Goal: Transaction & Acquisition: Purchase product/service

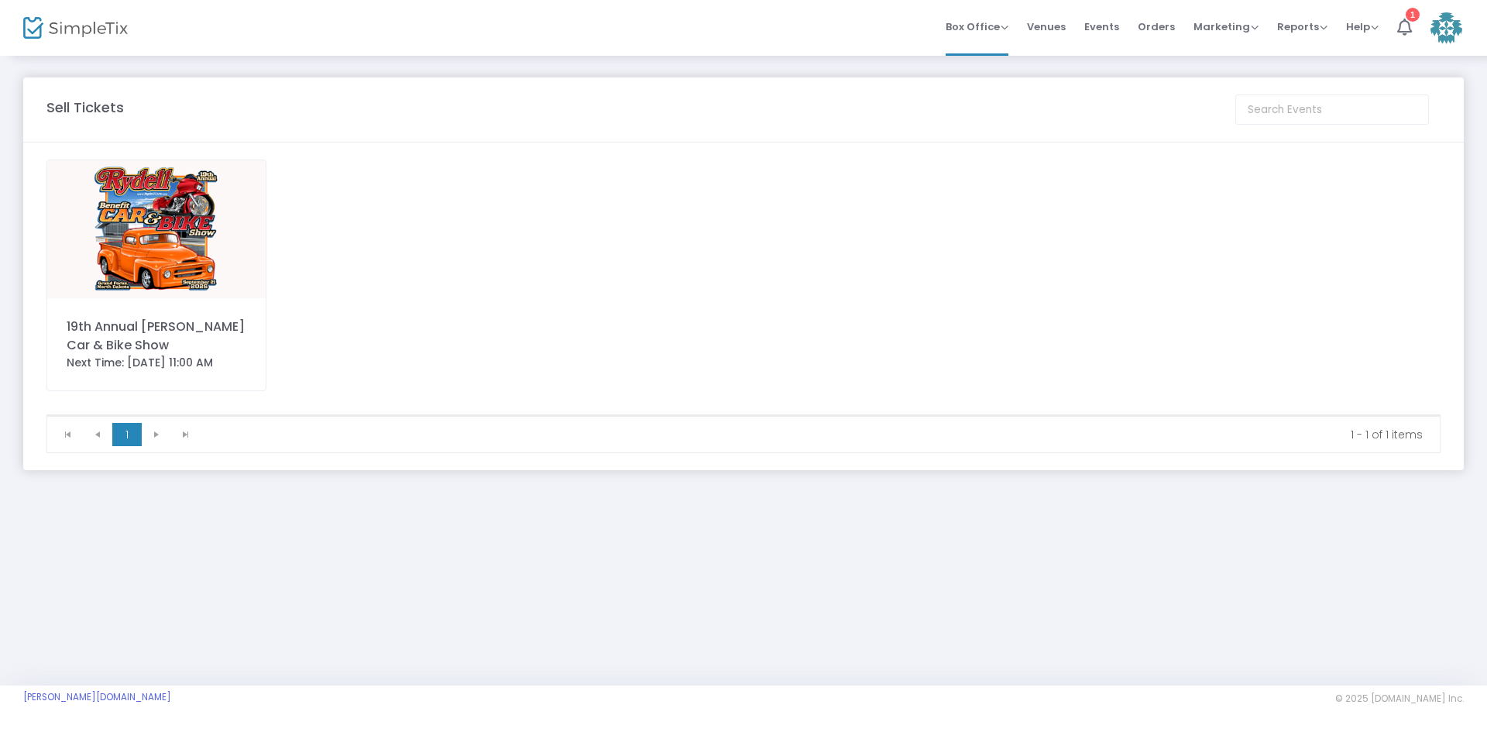
click at [93, 238] on img at bounding box center [156, 229] width 218 height 138
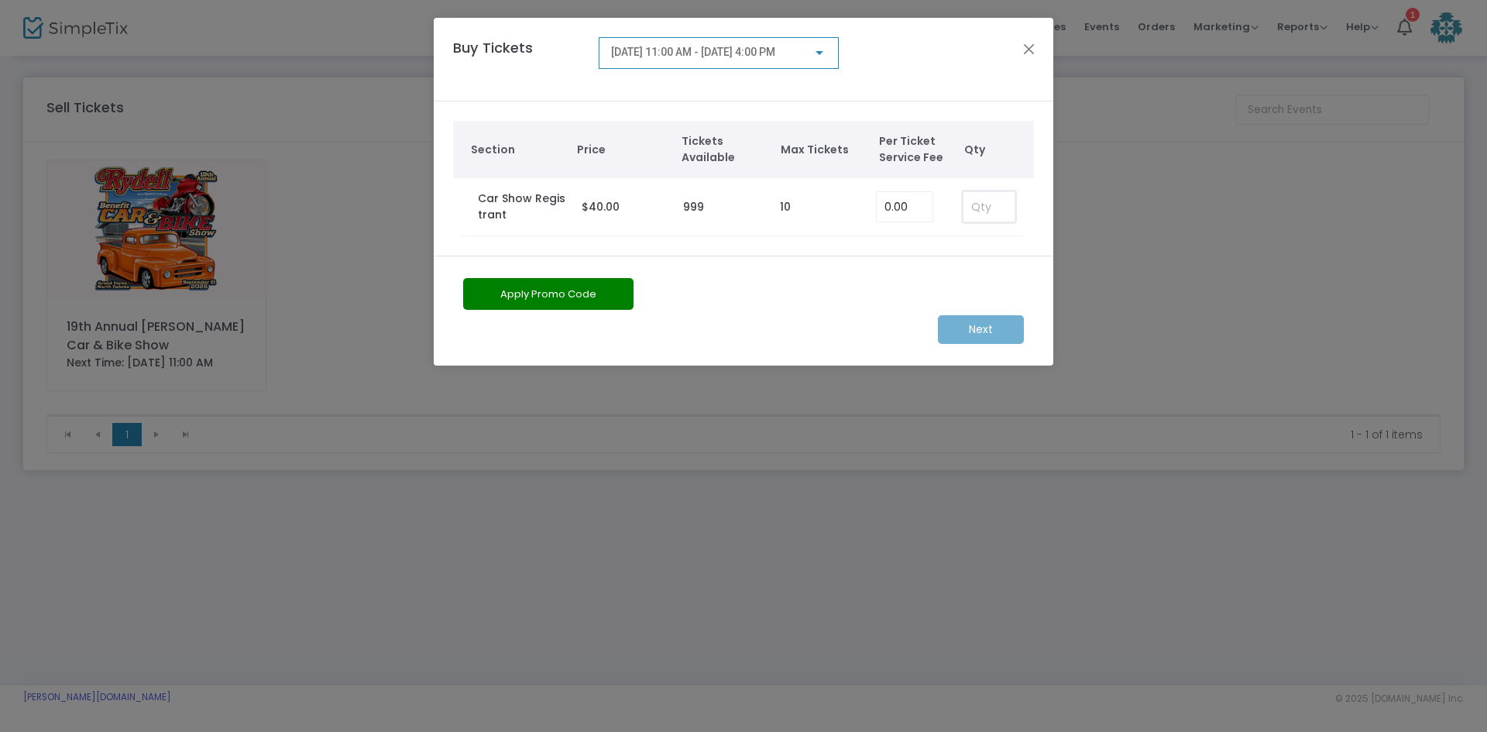
click at [1002, 202] on input at bounding box center [989, 206] width 51 height 29
type input "1"
click at [960, 327] on m-button "Next" at bounding box center [981, 329] width 86 height 29
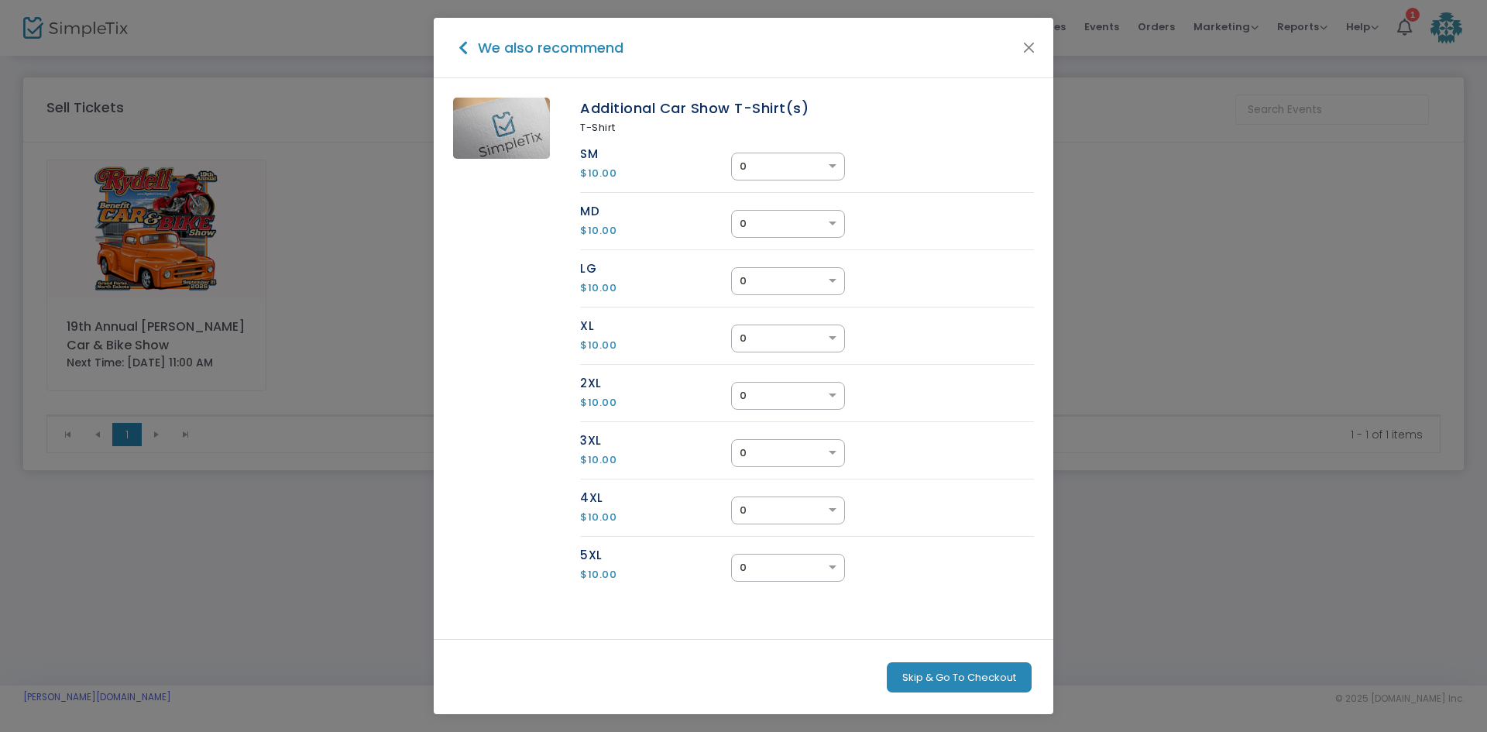
click at [935, 672] on button "Skip & Go To Checkout" at bounding box center [959, 677] width 145 height 31
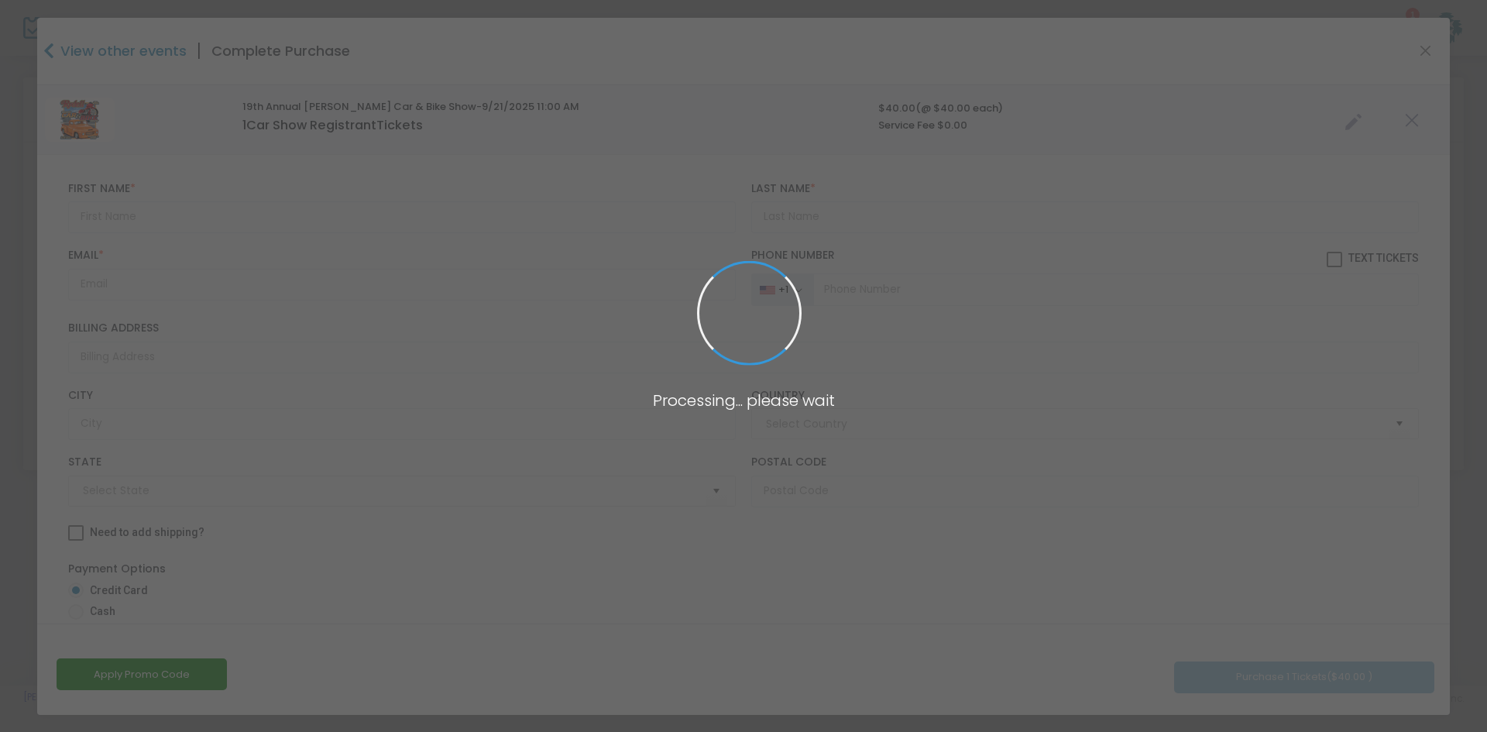
type input "United States"
type input "North Dakota"
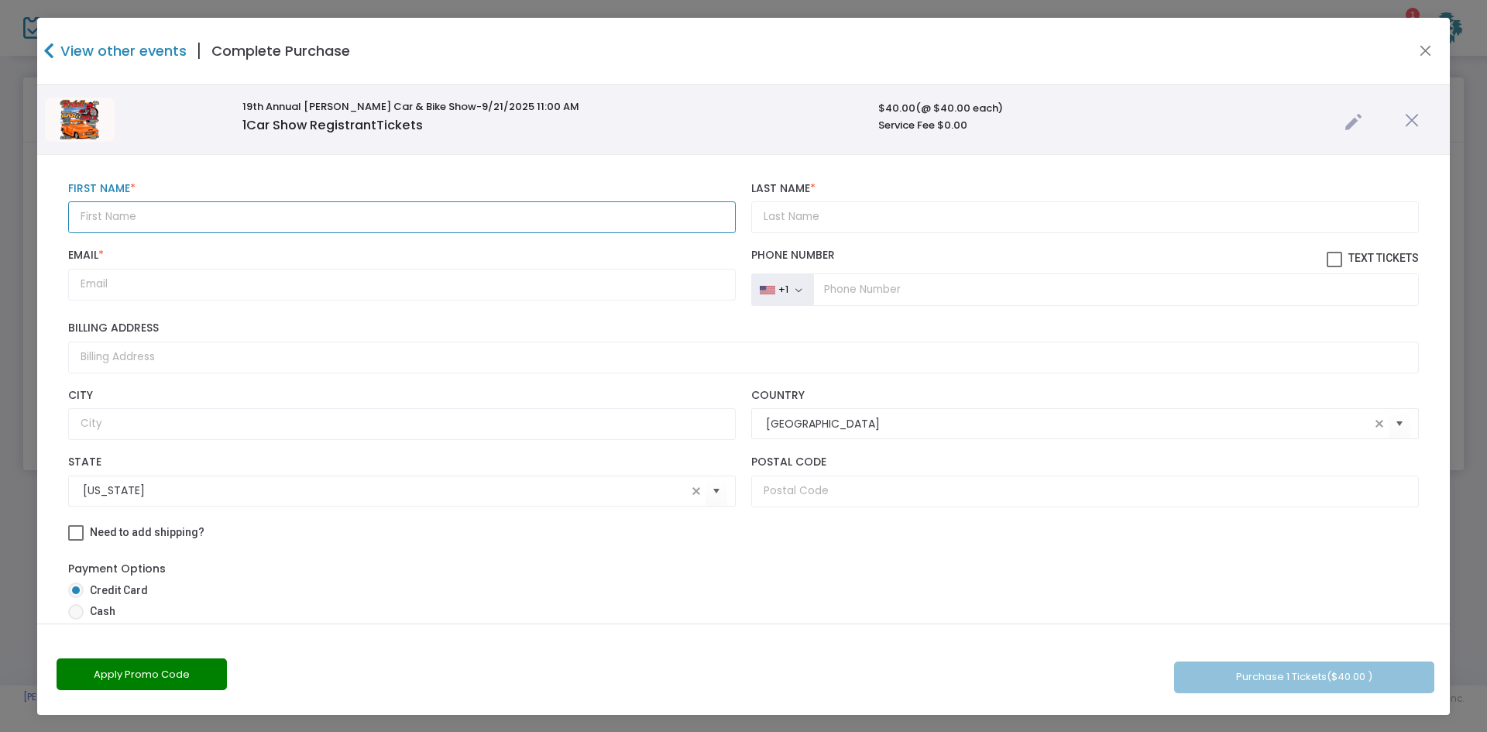
click at [159, 211] on input "text" at bounding box center [402, 217] width 668 height 32
type input "James"
type input "Sangrait"
drag, startPoint x: 226, startPoint y: 289, endPoint x: 171, endPoint y: 284, distance: 55.2
click at [171, 284] on input "jamessangrait@gmail.com" at bounding box center [402, 285] width 668 height 32
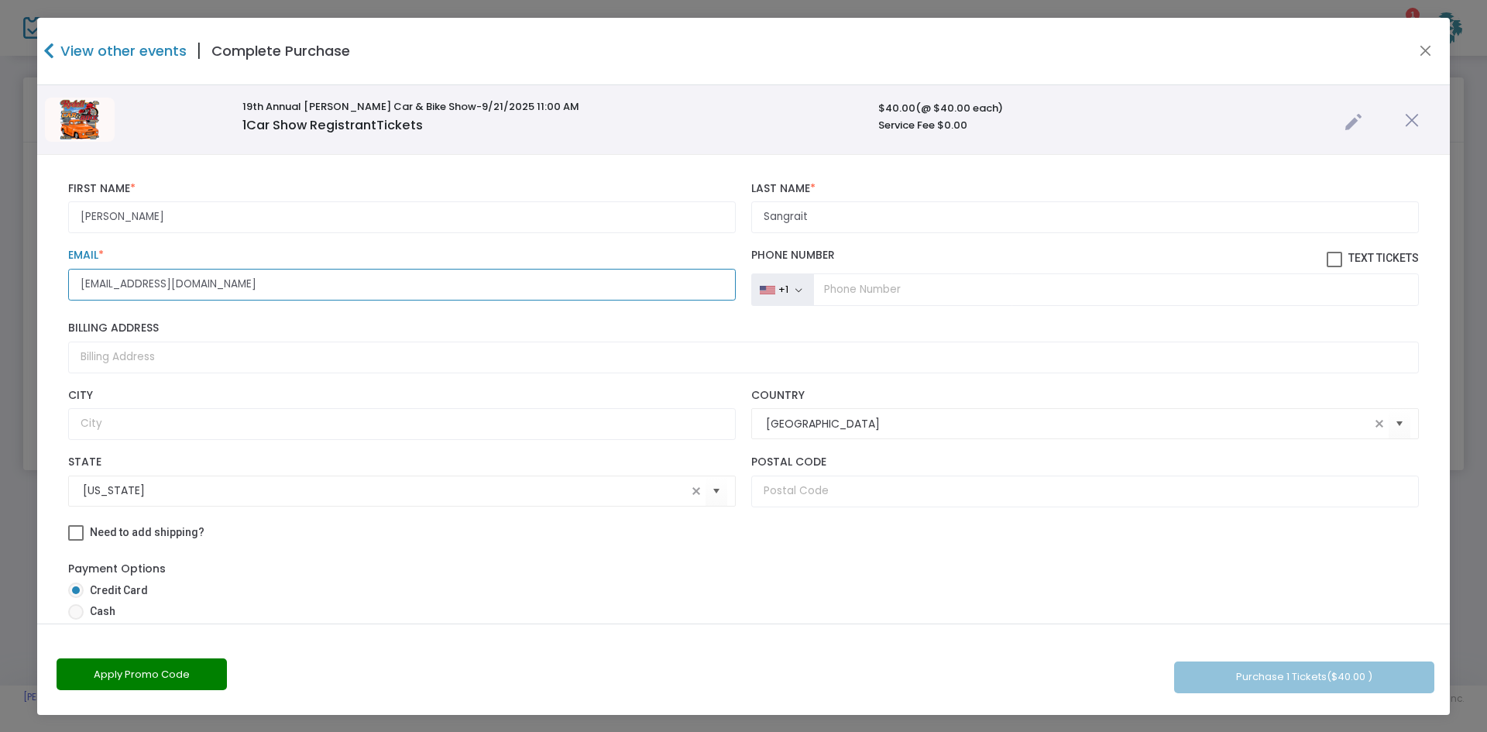
type input "jamessangrait@yahoo.com"
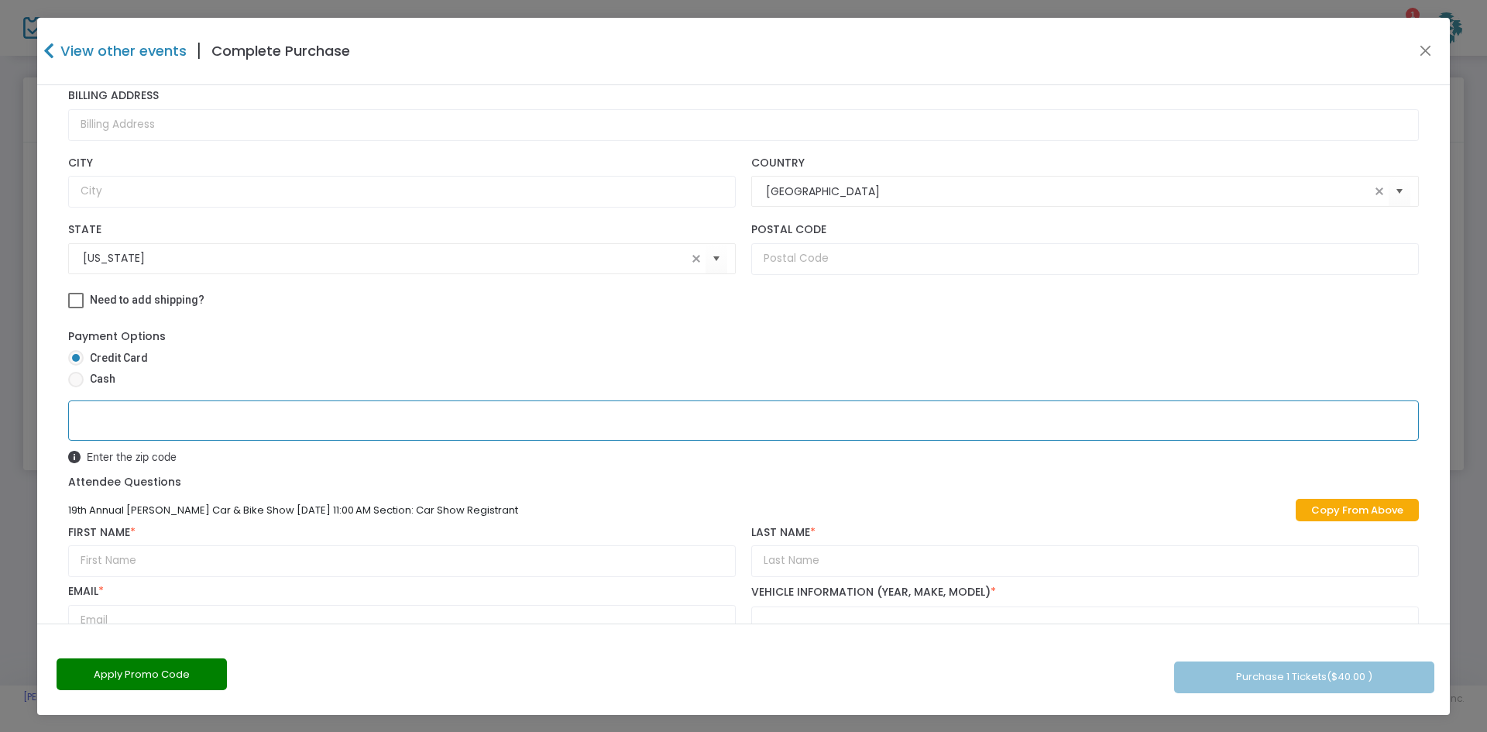
scroll to position [1, 0]
click at [1338, 501] on link "Copy From Above" at bounding box center [1357, 509] width 123 height 22
type input "James"
type input "Sangrait"
type input "jamessangrait@yahoo.com"
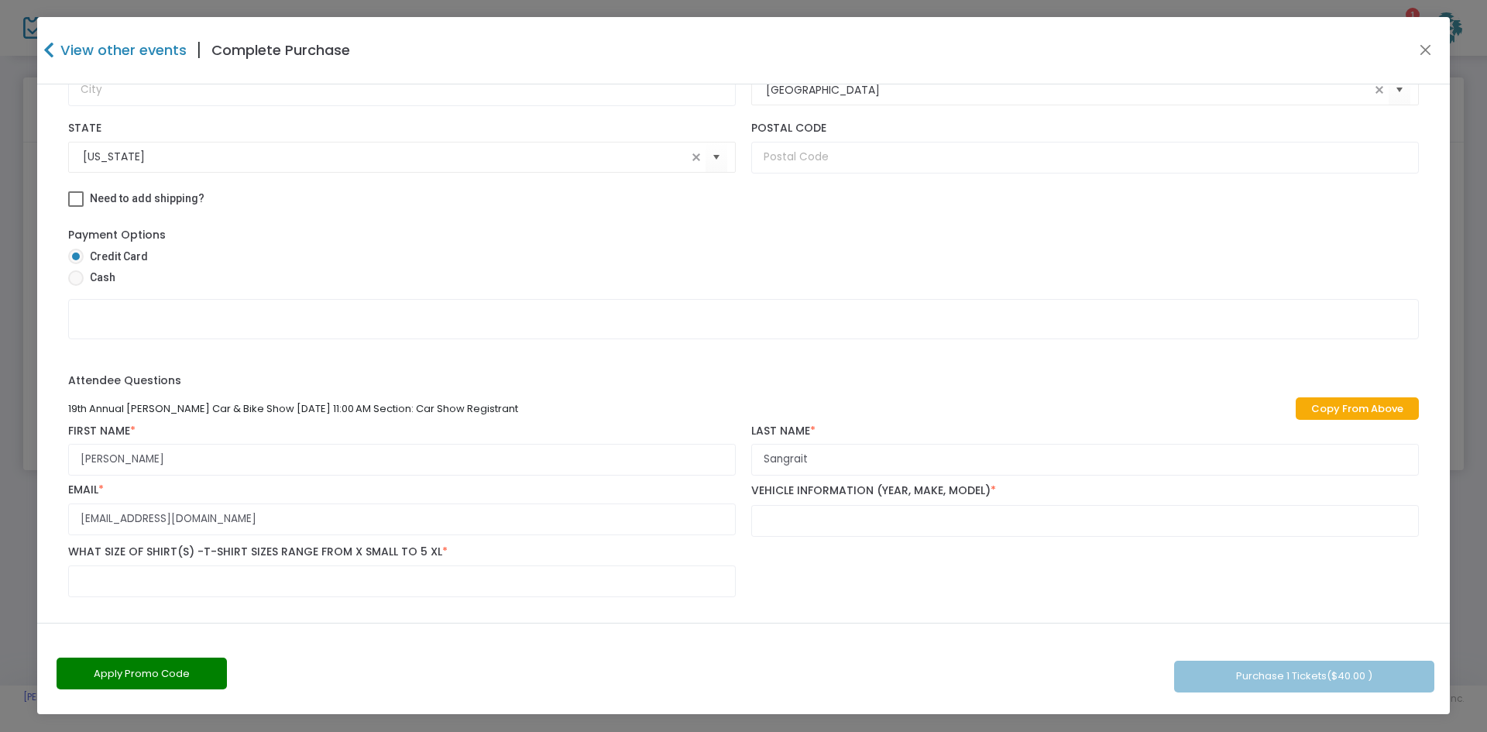
scroll to position [335, 0]
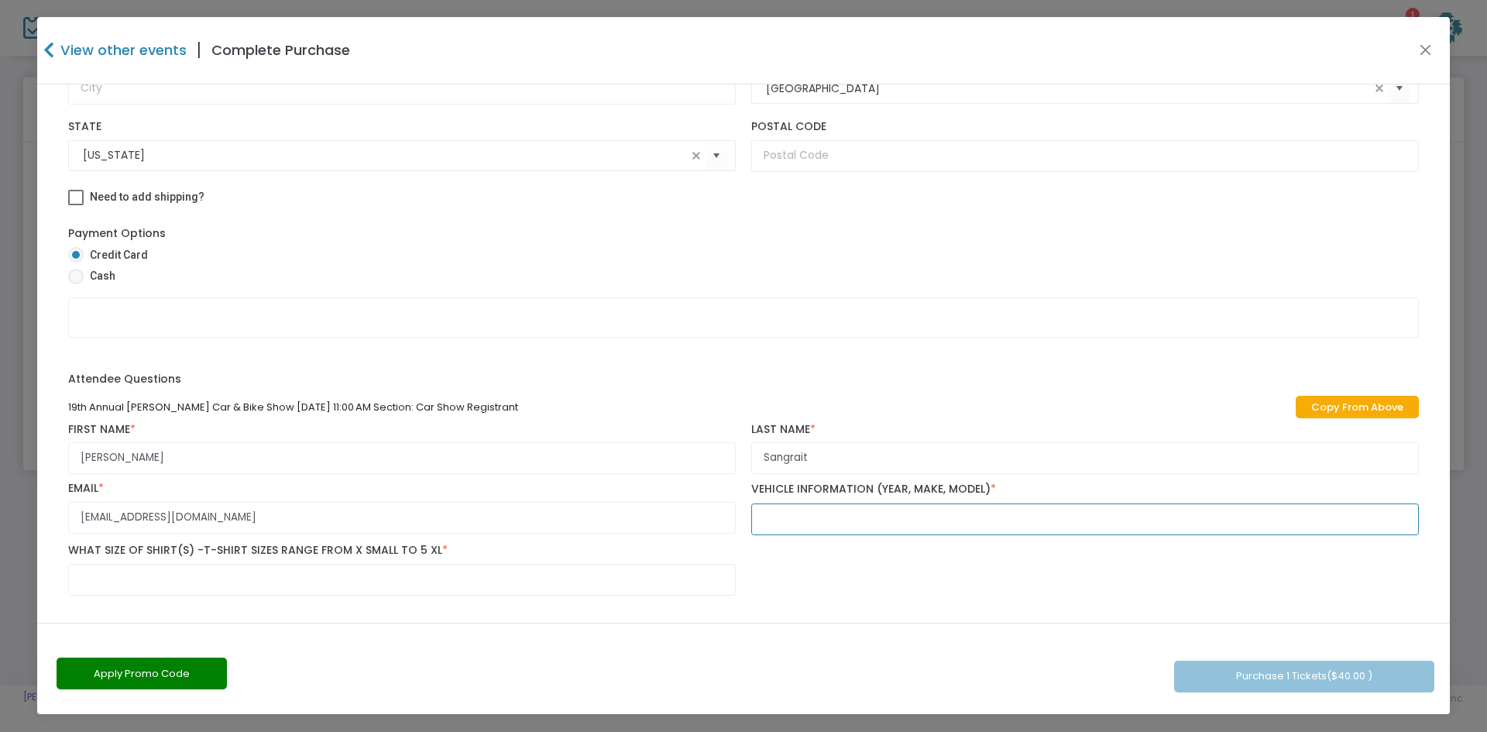
click at [850, 513] on input "text" at bounding box center [1085, 519] width 668 height 32
type input "1955 Chevrolet Gaser"
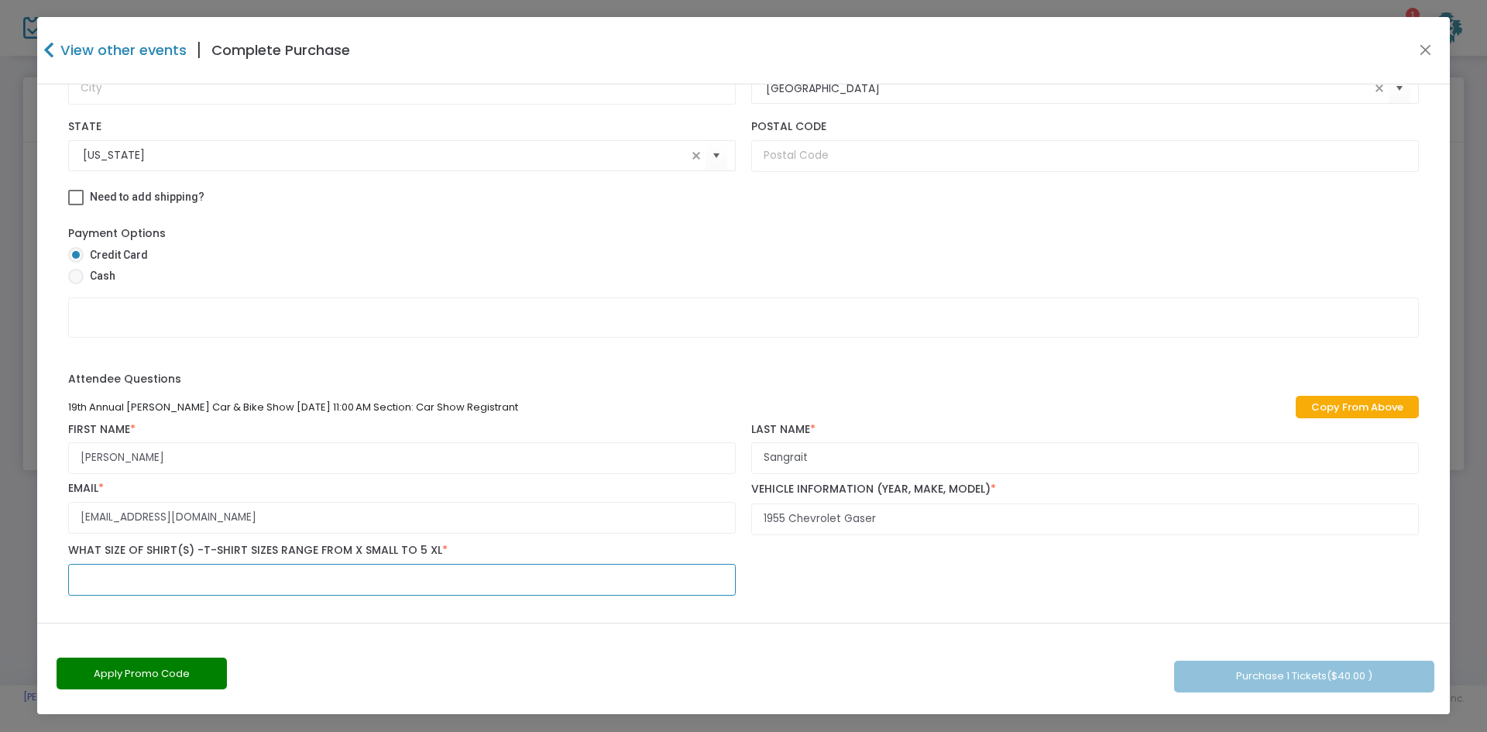
click at [264, 583] on input "text" at bounding box center [402, 580] width 668 height 32
type input "SM"
click at [1338, 683] on button "Purchase 1 Tickets ($40.00 )" at bounding box center [1304, 677] width 260 height 32
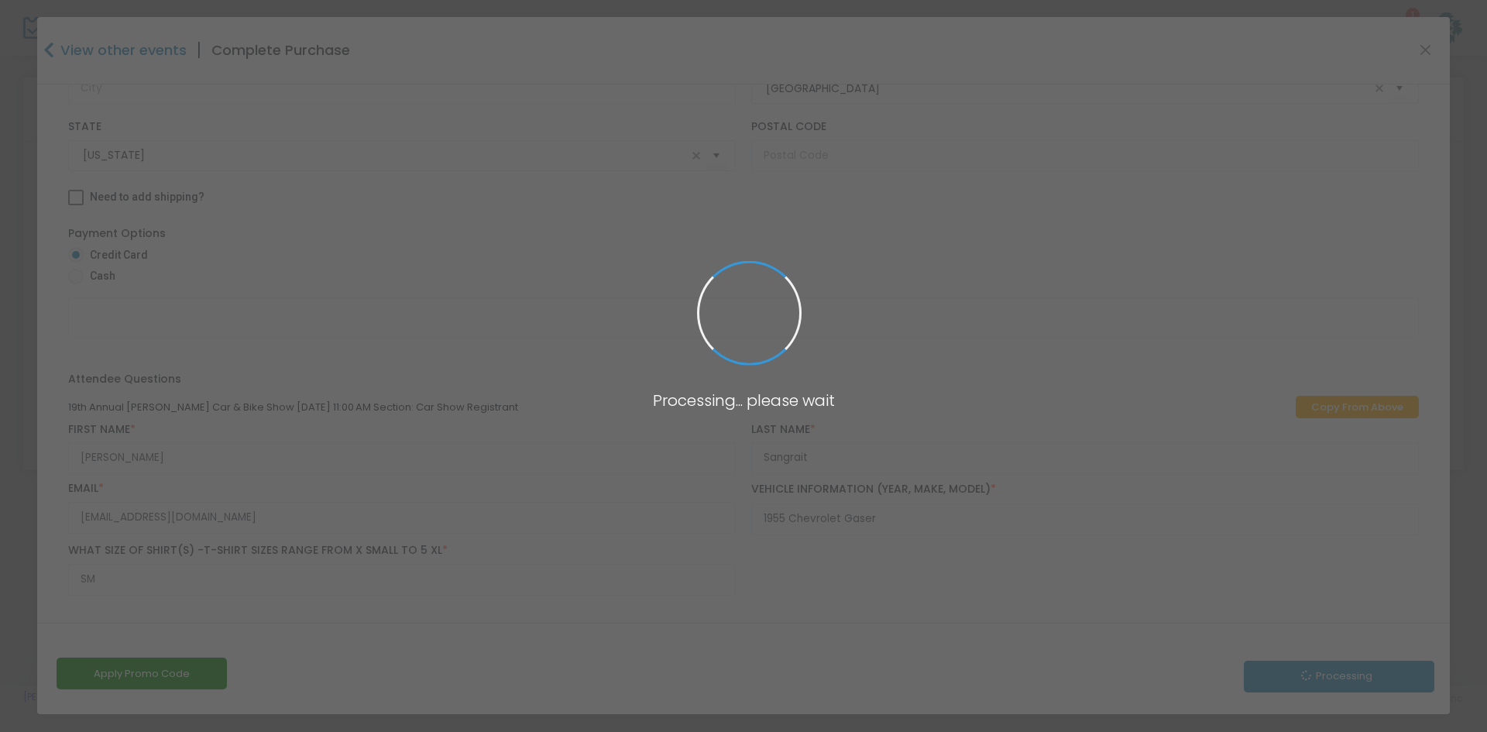
scroll to position [339, 0]
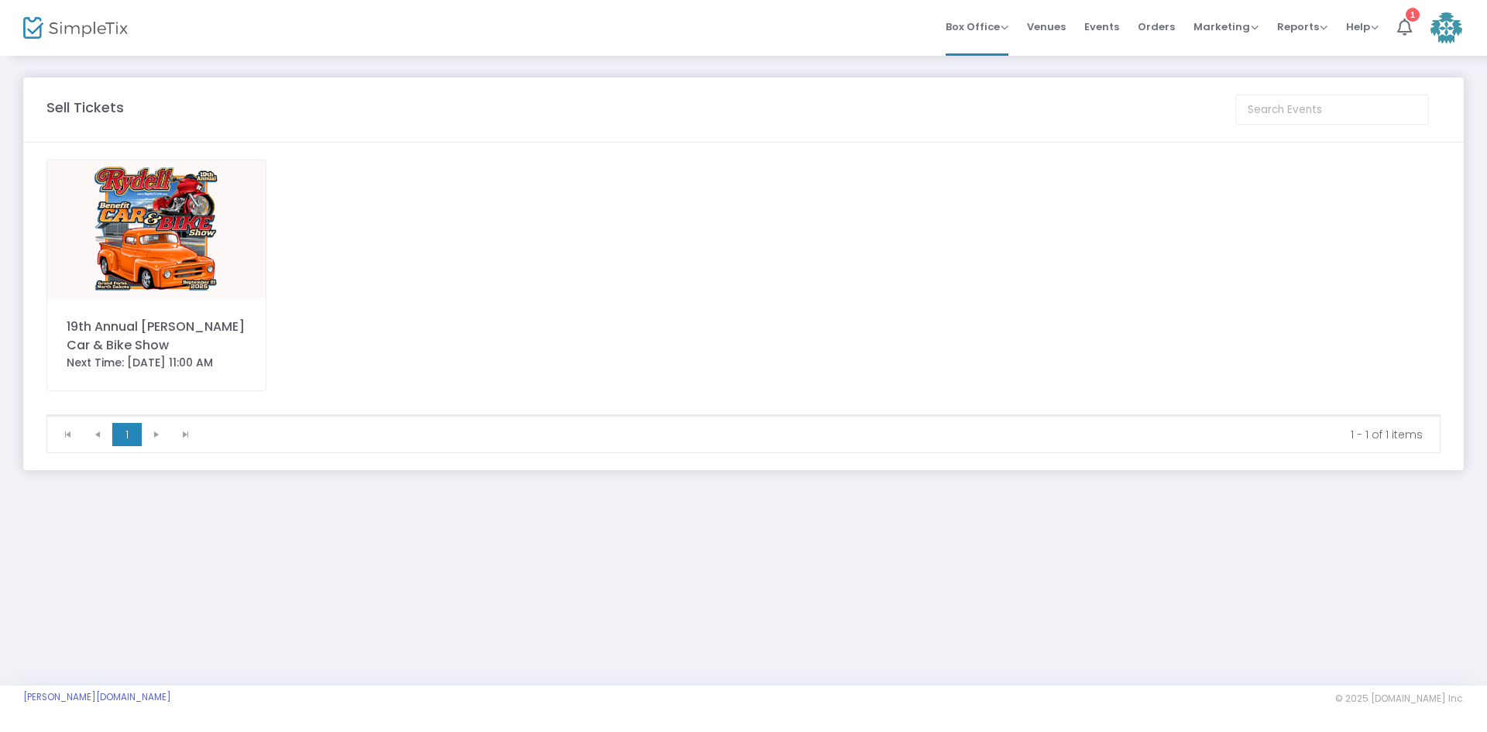
click at [119, 263] on img at bounding box center [156, 229] width 218 height 138
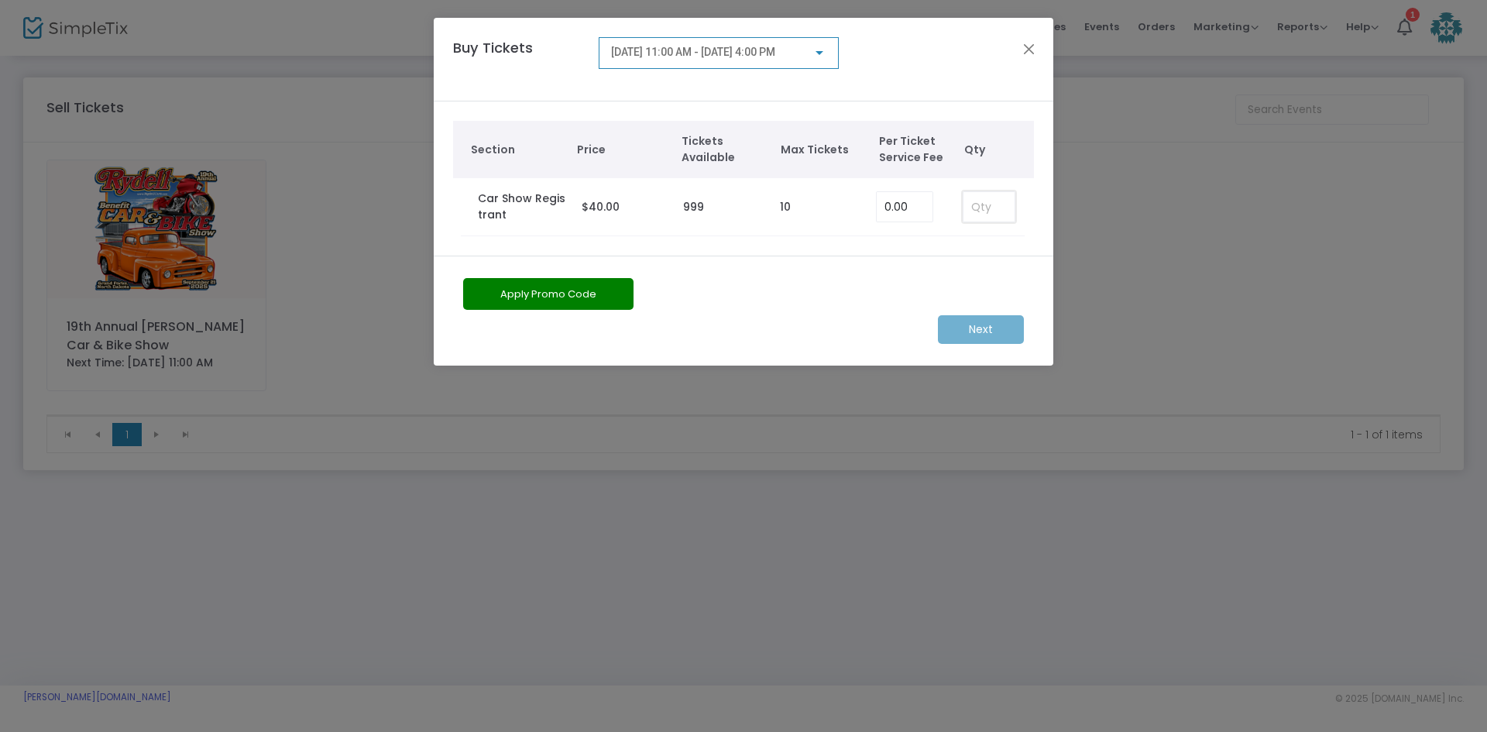
click at [995, 217] on input at bounding box center [989, 206] width 51 height 29
type input "2"
click at [978, 326] on m-button "Next" at bounding box center [981, 329] width 86 height 29
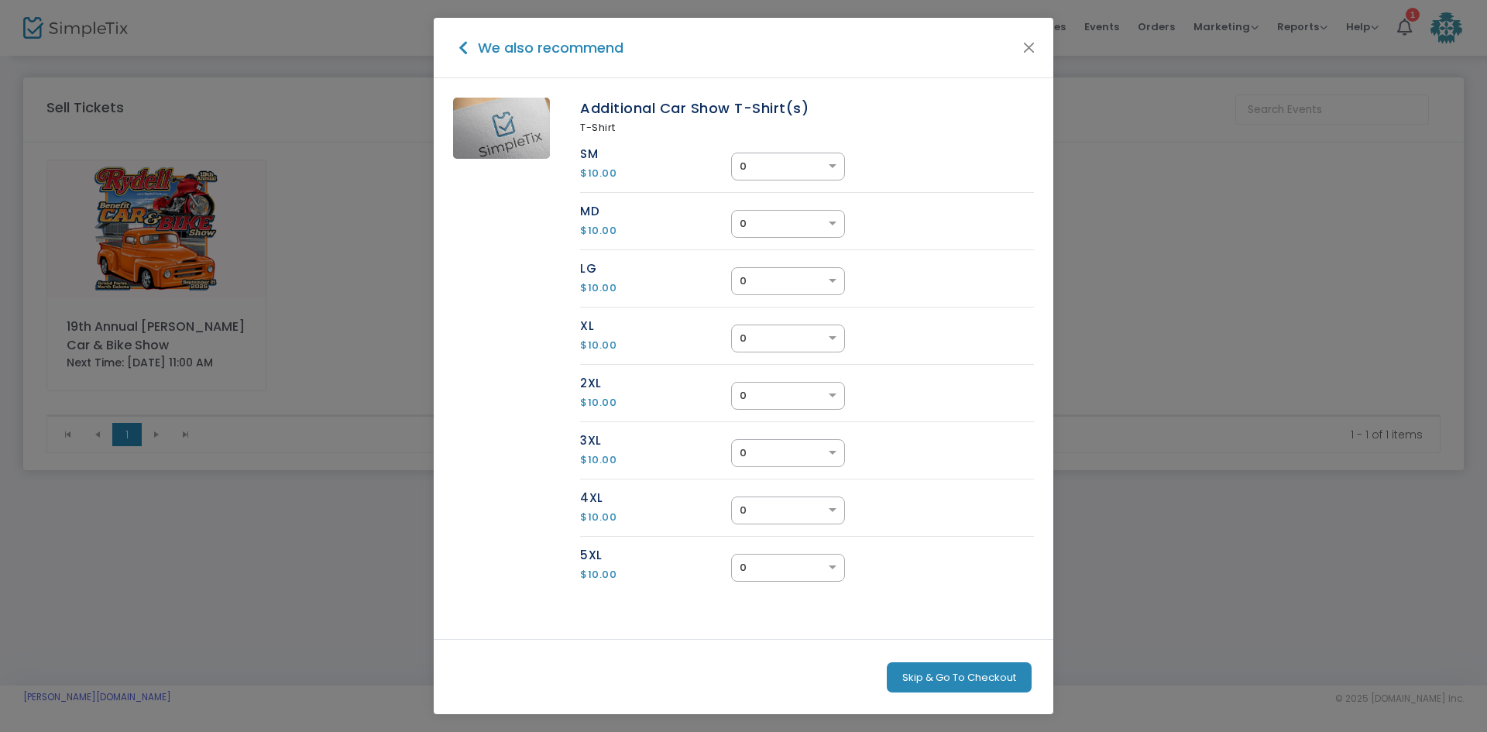
click at [937, 687] on button "Skip & Go To Checkout" at bounding box center [959, 677] width 145 height 31
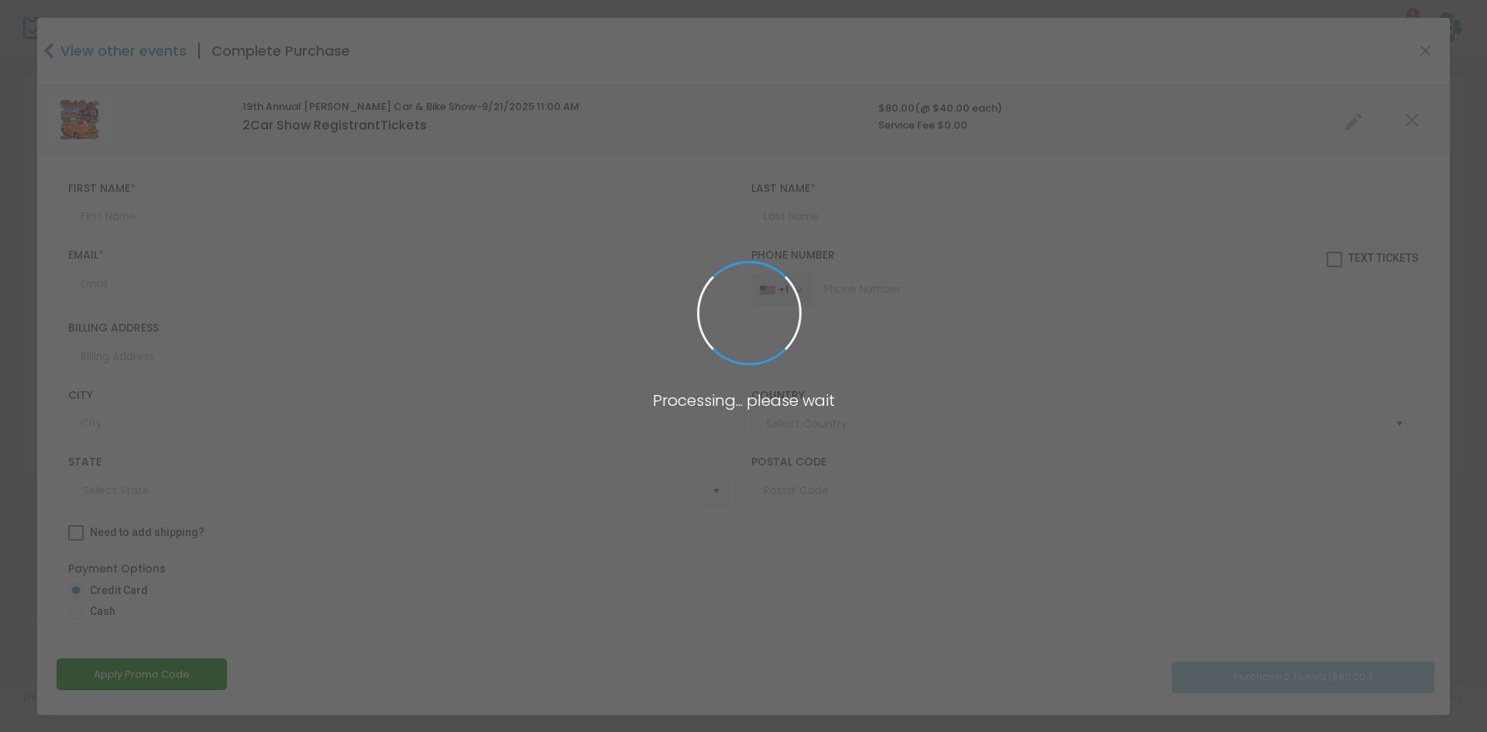
type input "United States"
type input "North Dakota"
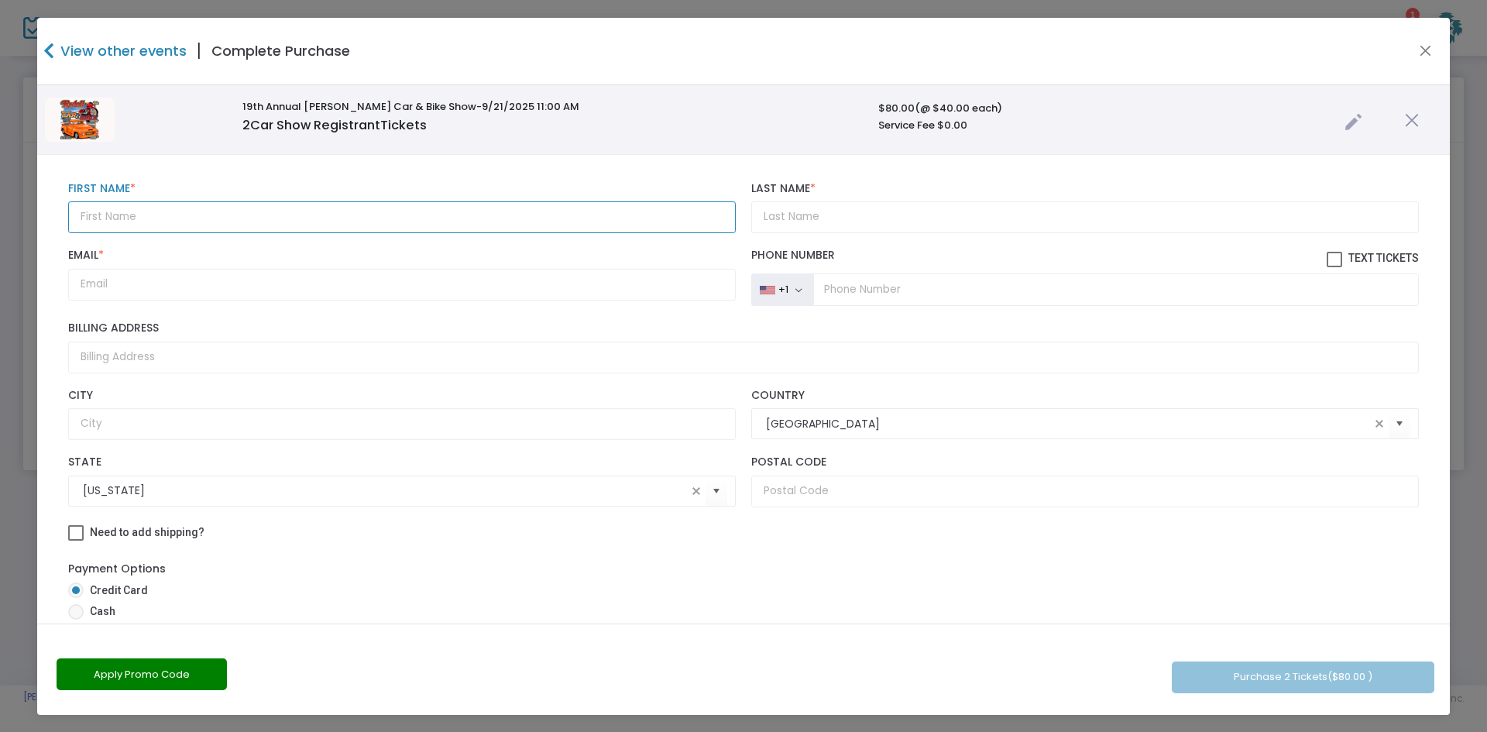
click at [139, 201] on input "text" at bounding box center [402, 217] width 668 height 32
type input "James"
click at [900, 229] on input "Last Name *" at bounding box center [1085, 217] width 668 height 32
type input "Sangrait"
type input "jamessangrait@gmail.com"
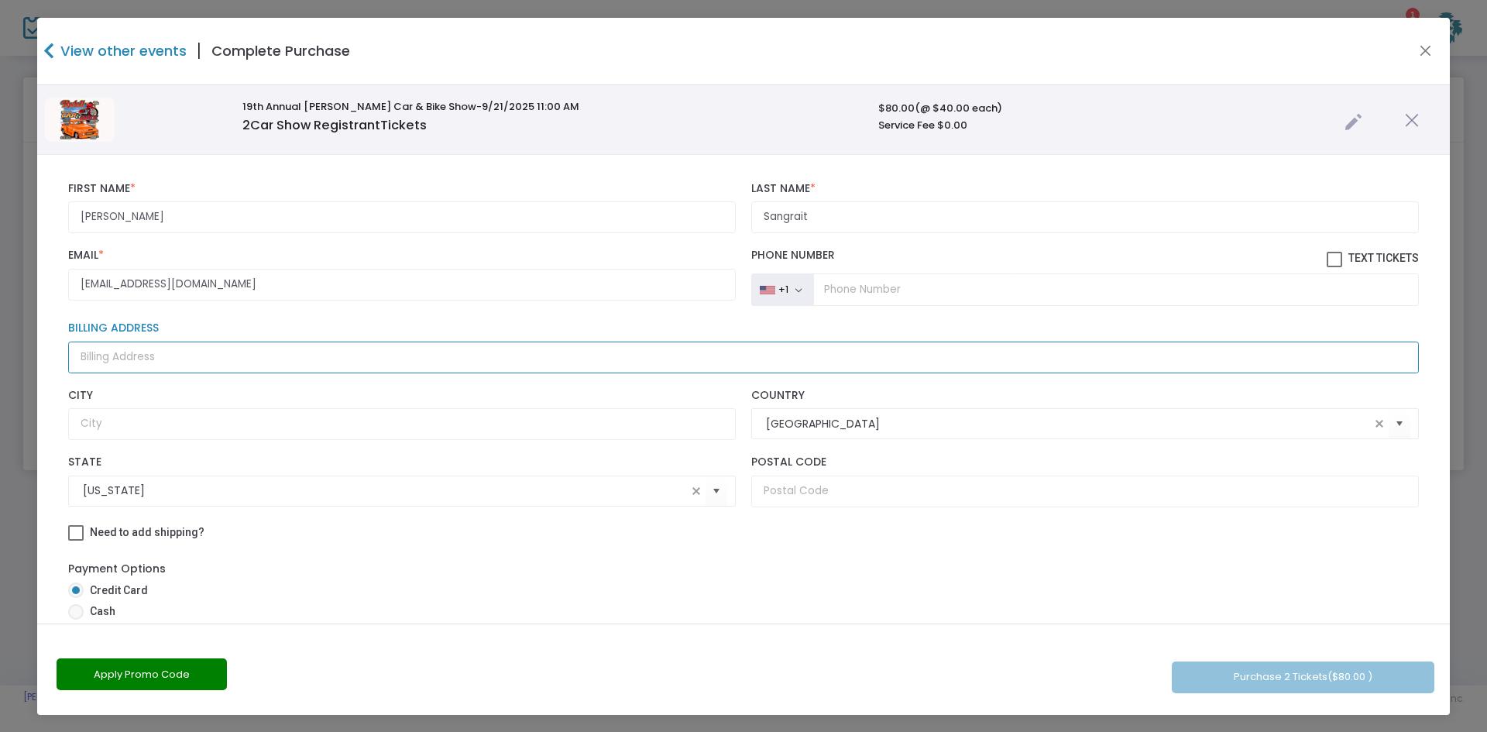
click at [85, 362] on input "Billing Address" at bounding box center [743, 358] width 1351 height 32
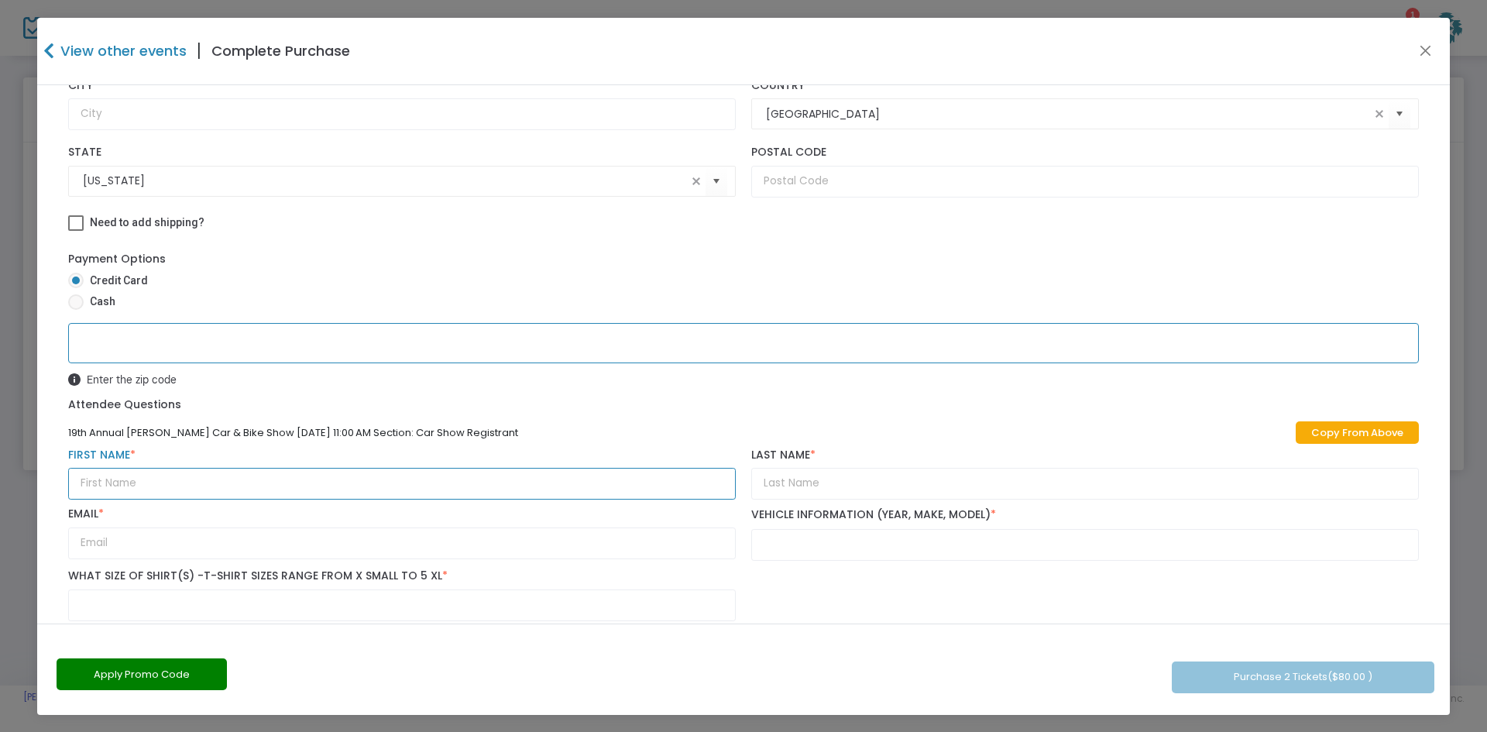
click at [196, 486] on input "text" at bounding box center [402, 484] width 668 height 32
click at [1331, 439] on link "Copy From Above" at bounding box center [1357, 432] width 123 height 22
type input "James"
type input "Sangrait"
type input "jamessangrait@gmail.com"
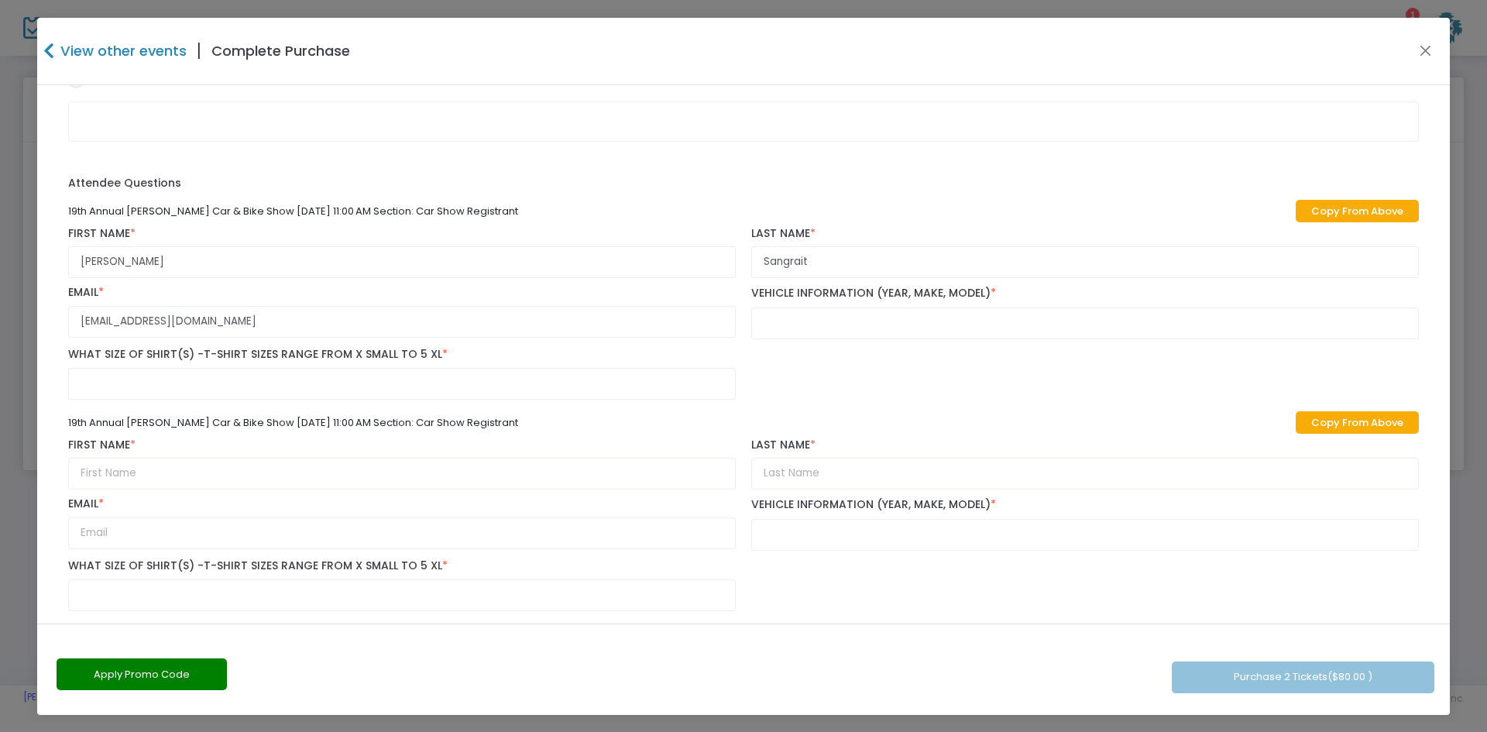
scroll to position [542, 0]
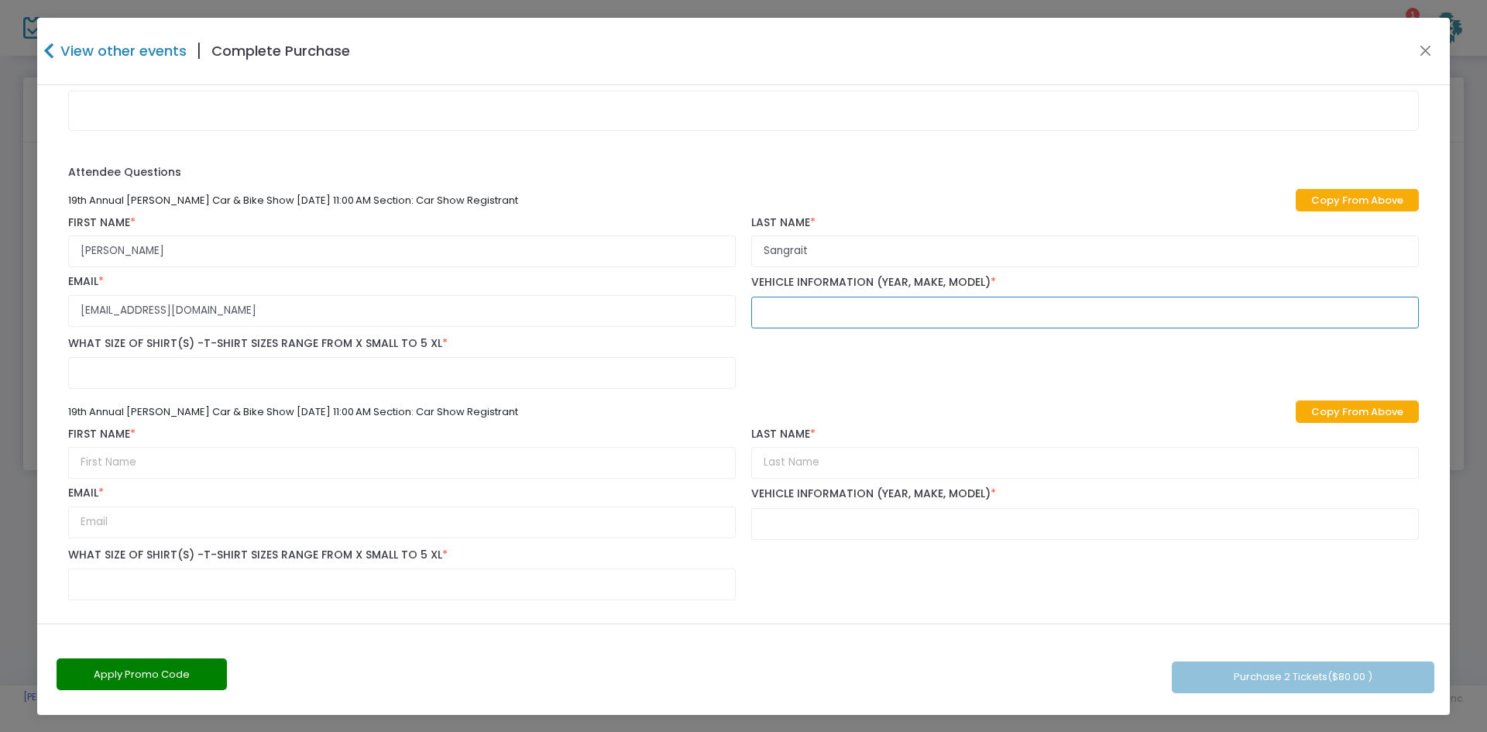
click at [795, 318] on input "text" at bounding box center [1085, 313] width 668 height 32
type input "1968 Rambler American"
click at [142, 373] on input "text" at bounding box center [402, 373] width 668 height 32
type input "SM"
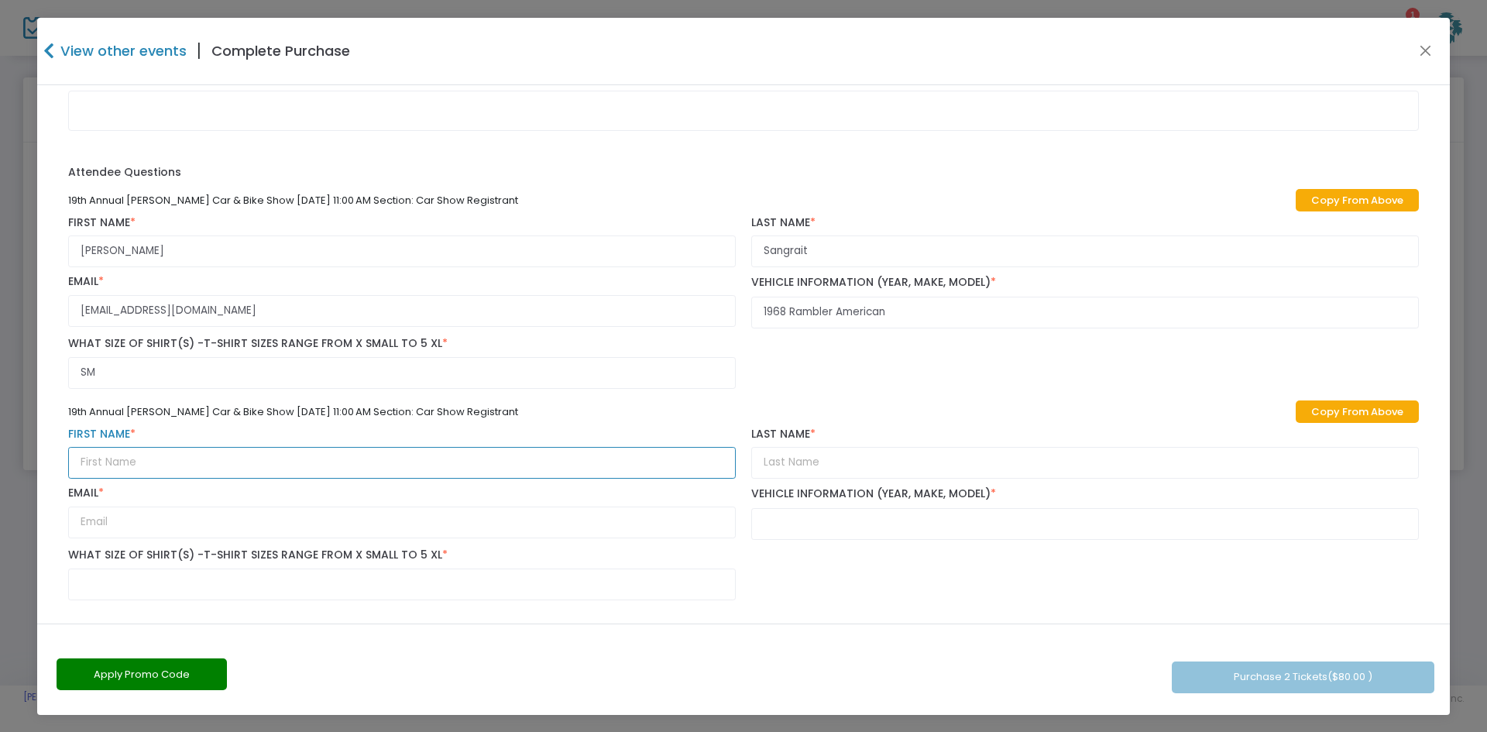
click at [202, 466] on input "text" at bounding box center [402, 463] width 668 height 32
